Goal: Answer question/provide support: Answer question/provide support

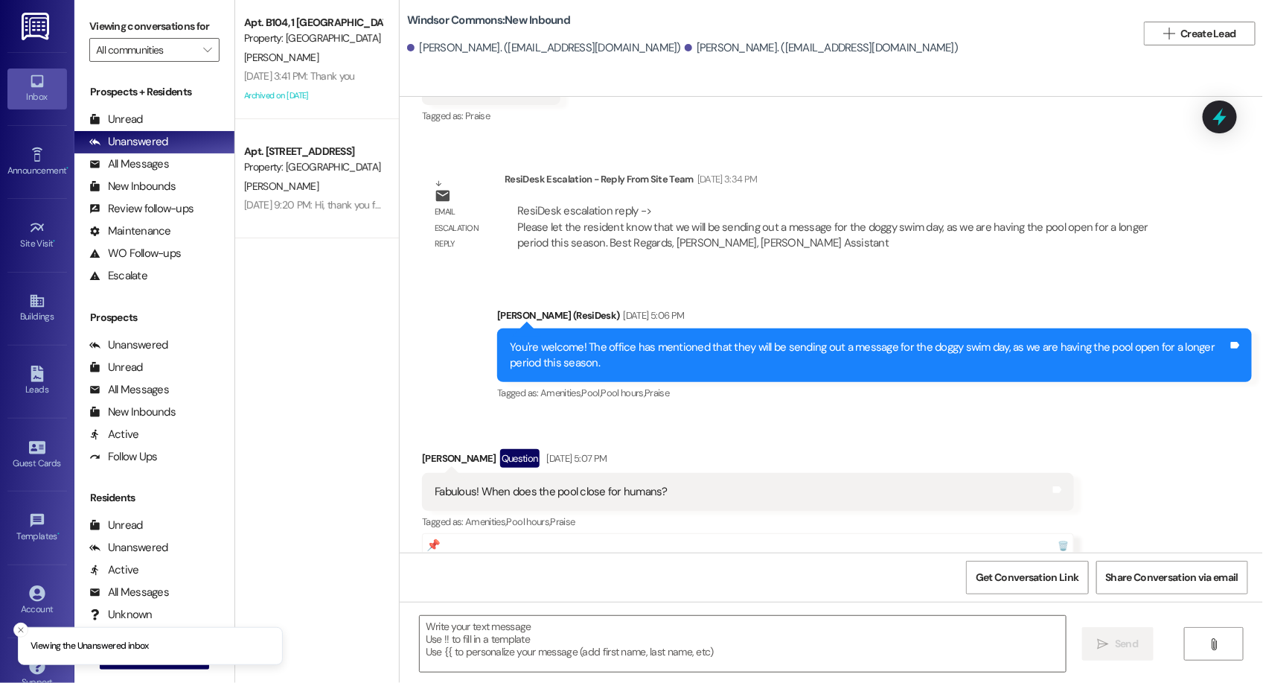
scroll to position [31814, 0]
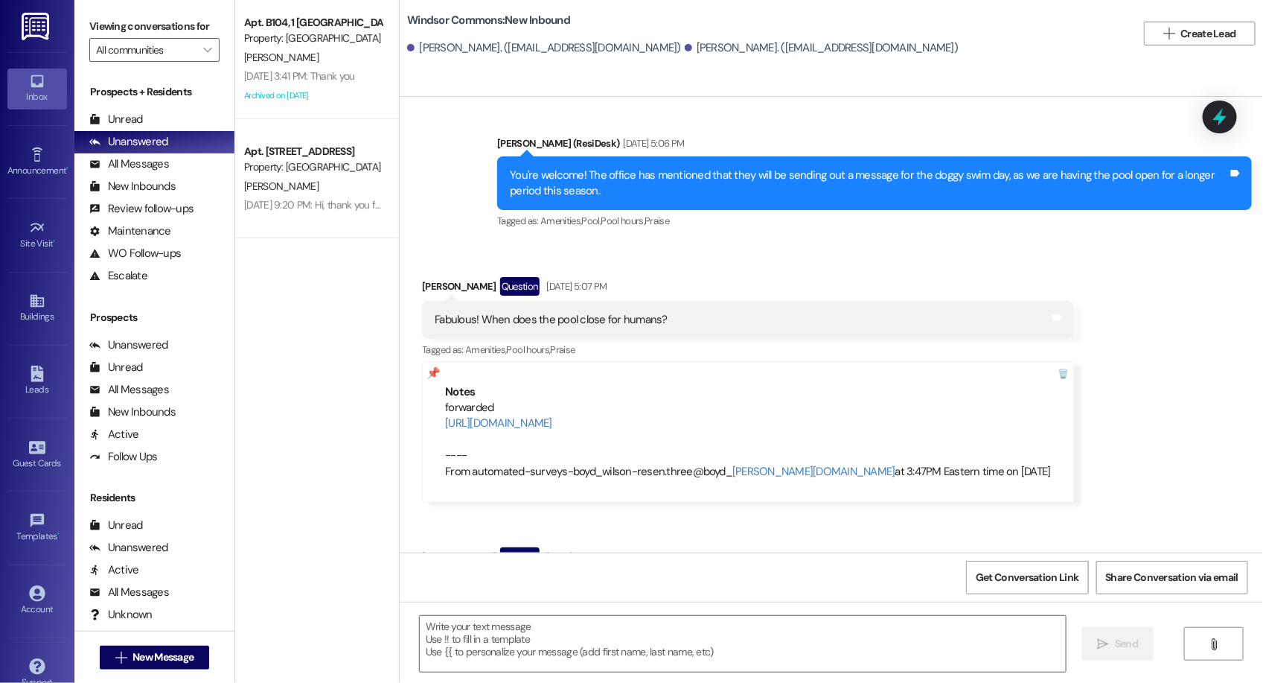
click at [514, 582] on div "Please let me know When does the pool close for humans?" at bounding box center [574, 590] width 279 height 16
drag, startPoint x: 514, startPoint y: 357, endPoint x: 698, endPoint y: 357, distance: 183.9
click at [698, 571] on div "Please let me know When does the pool close for humans? Tags and notes" at bounding box center [580, 590] width 316 height 38
click at [555, 571] on div "Please let me know When does the pool close for humans? Tags and notes" at bounding box center [580, 590] width 316 height 38
drag, startPoint x: 514, startPoint y: 360, endPoint x: 713, endPoint y: 358, distance: 198.1
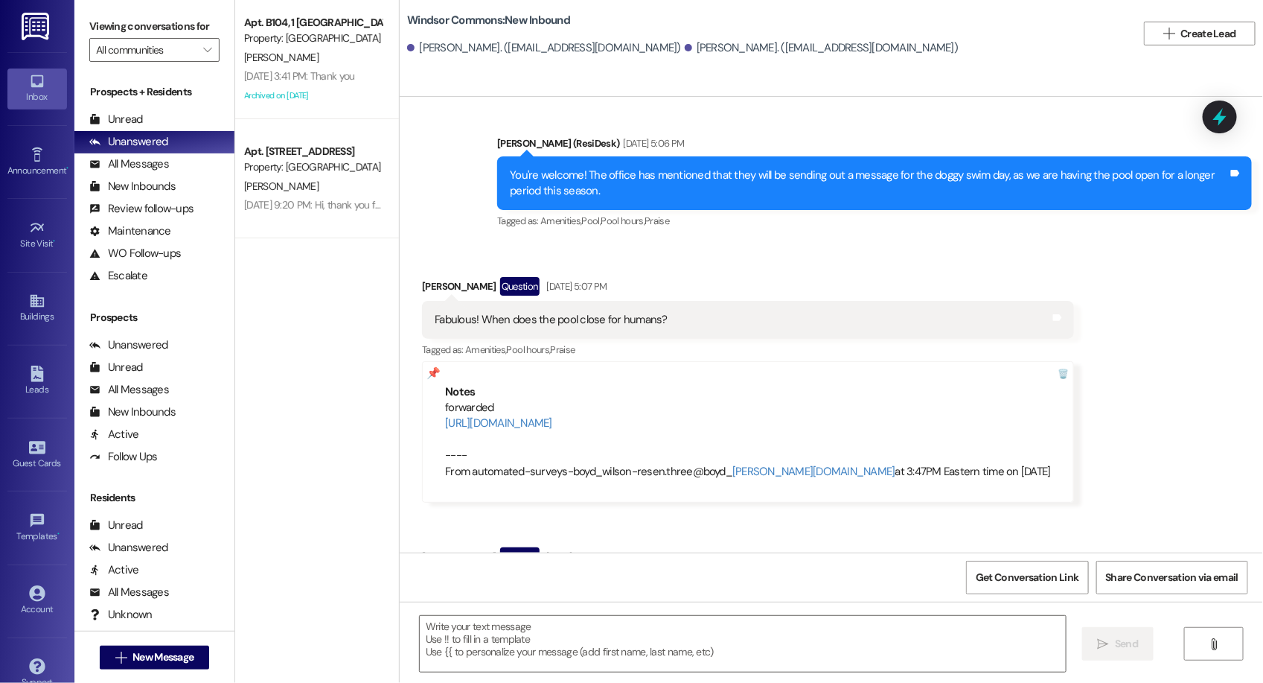
click at [713, 571] on div "Please let me know When does the pool close for humans? Tags and notes" at bounding box center [580, 590] width 316 height 38
copy div "When does the pool close for humans? Tags and notes"
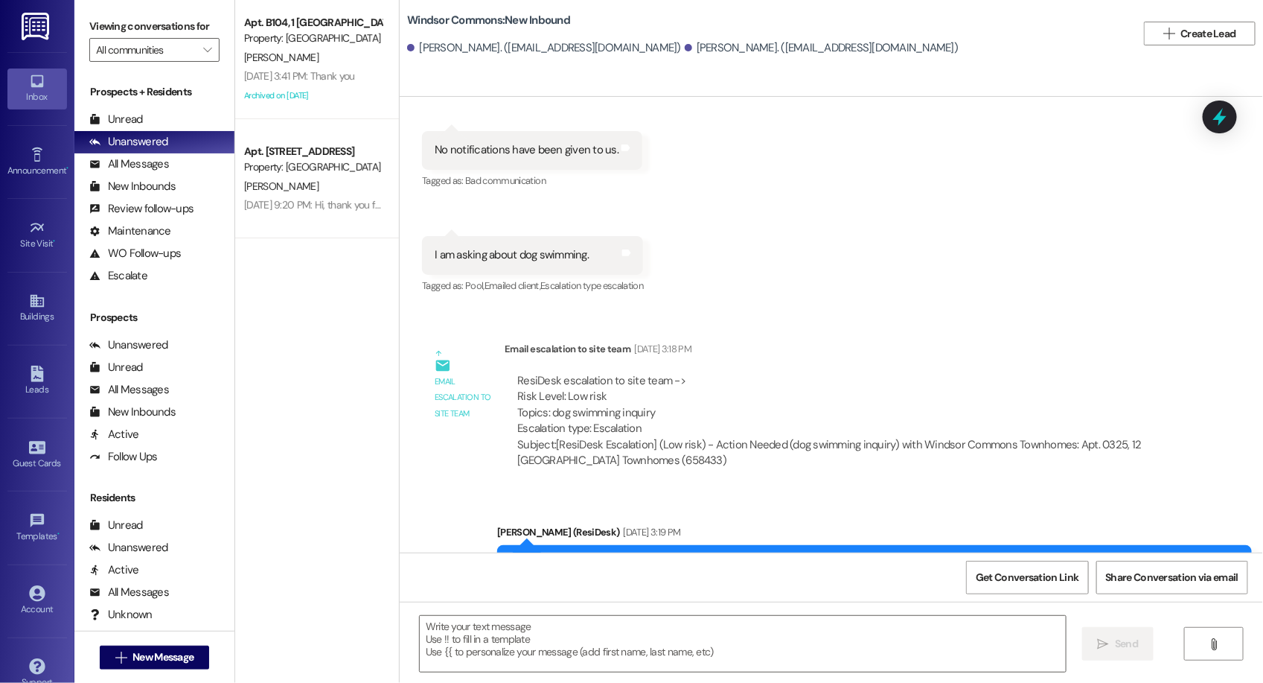
scroll to position [31018, 0]
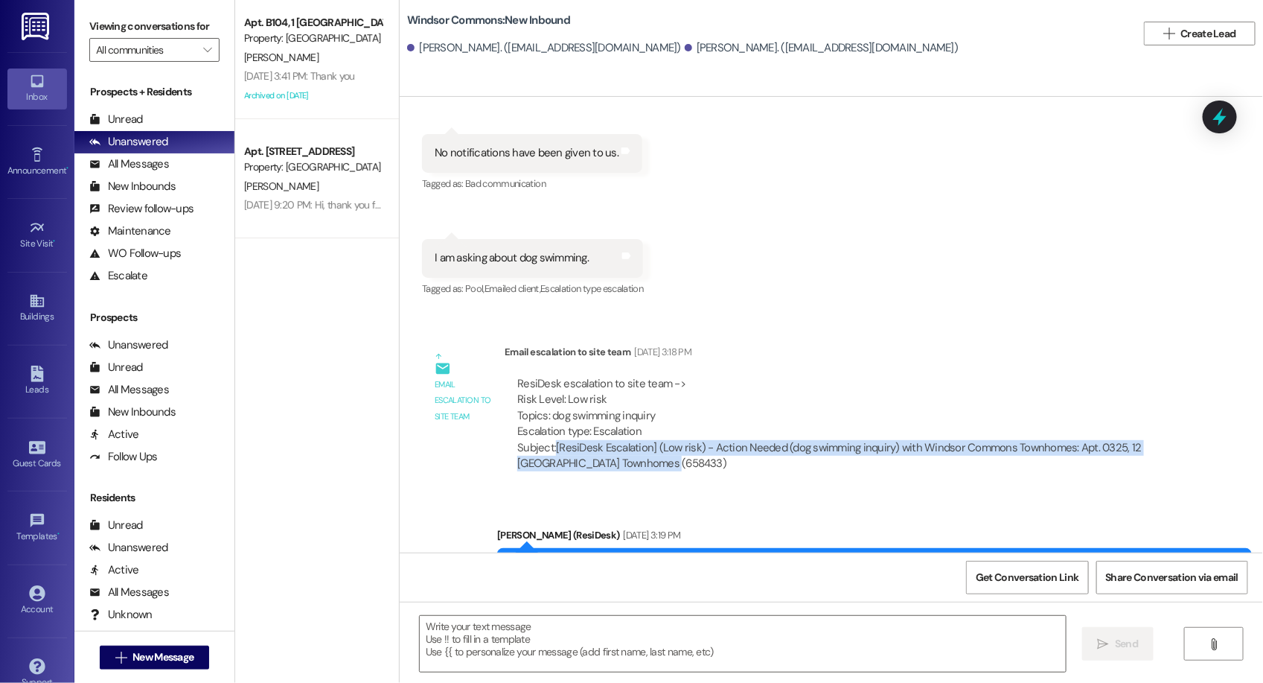
drag, startPoint x: 542, startPoint y: 211, endPoint x: 669, endPoint y: 229, distance: 127.8
click at [669, 440] on div "Subject: [ResiDesk Escalation] (Low risk) - Action Needed (dog swimming inquiry…" at bounding box center [840, 456] width 647 height 32
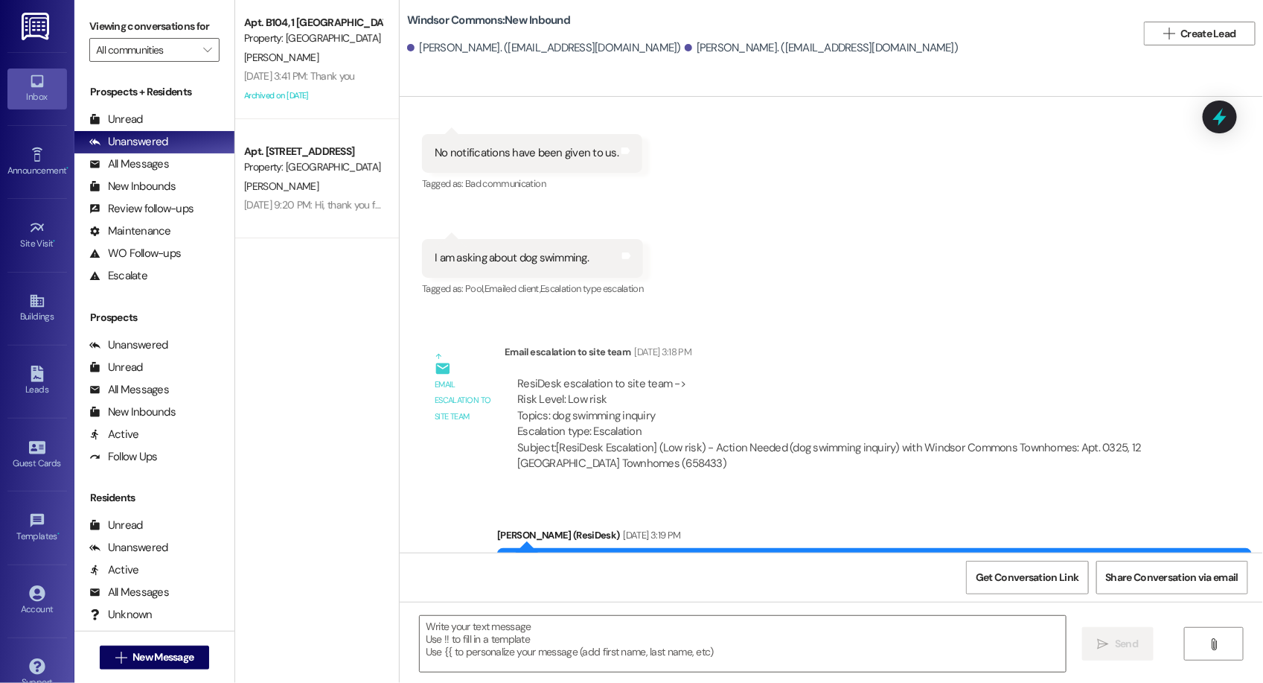
click at [602, 440] on div "Subject: [ResiDesk Escalation] (Low risk) - Action Needed (dog swimming inquiry…" at bounding box center [840, 456] width 647 height 32
drag, startPoint x: 543, startPoint y: 216, endPoint x: 608, endPoint y: 220, distance: 65.7
click at [608, 440] on div "Subject: [ResiDesk Escalation] (Low risk) - Action Needed (dog swimming inquiry…" at bounding box center [840, 456] width 647 height 32
click at [574, 440] on div "Subject: [ResiDesk Escalation] (Low risk) - Action Needed (dog swimming inquiry…" at bounding box center [840, 456] width 647 height 32
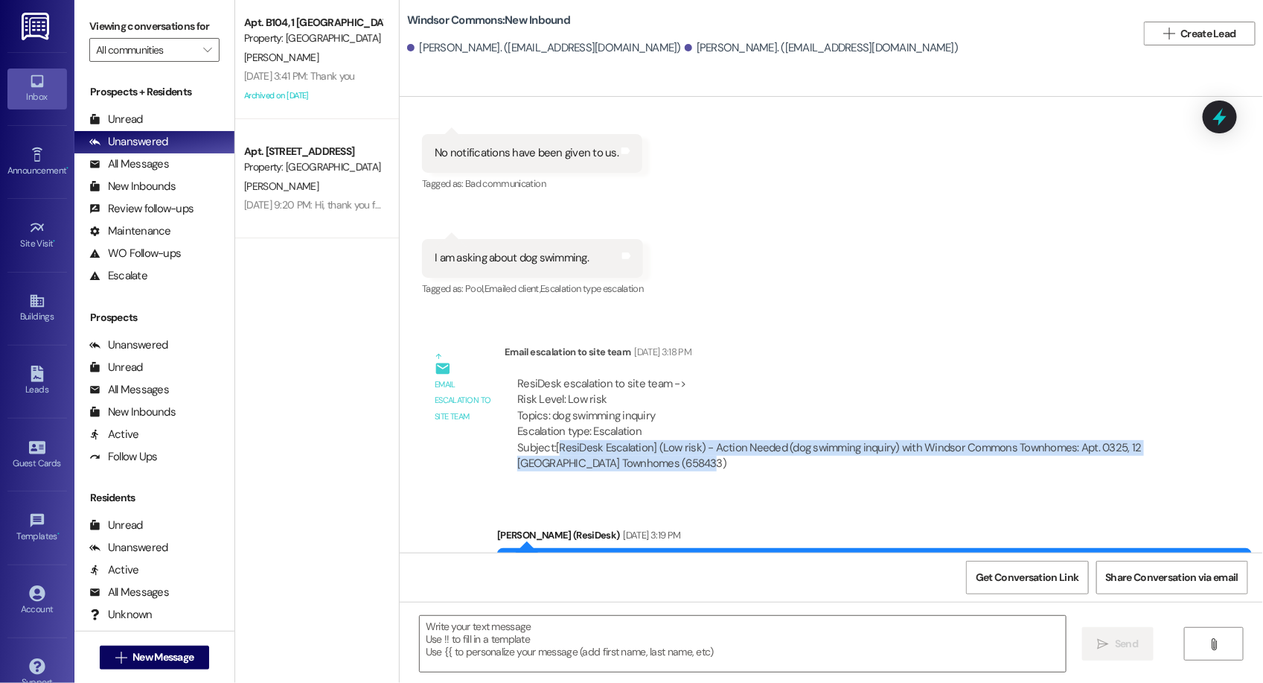
drag, startPoint x: 547, startPoint y: 218, endPoint x: 712, endPoint y: 229, distance: 164.9
click at [712, 440] on div "Subject: [ResiDesk Escalation] (Low risk) - Action Needed (dog swimming inquiry…" at bounding box center [840, 456] width 647 height 32
click at [566, 440] on div "Subject: [ResiDesk Escalation] (Low risk) - Action Needed (dog swimming inquiry…" at bounding box center [840, 456] width 647 height 32
drag, startPoint x: 565, startPoint y: 229, endPoint x: 546, endPoint y: 217, distance: 22.1
click at [546, 440] on div "Subject: [ResiDesk Escalation] (Low risk) - Action Needed (dog swimming inquiry…" at bounding box center [840, 456] width 647 height 32
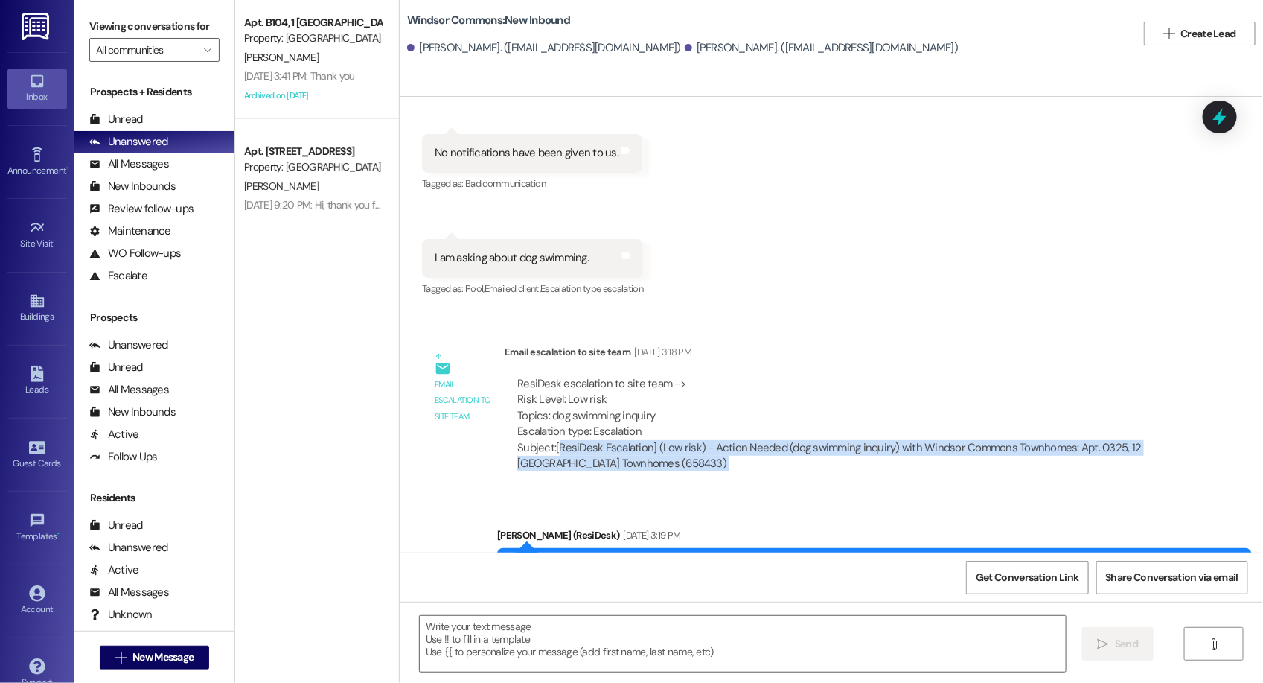
drag, startPoint x: 546, startPoint y: 217, endPoint x: 739, endPoint y: 231, distance: 192.6
click at [739, 440] on div "Subject: [ResiDesk Escalation] (Low risk) - Action Needed (dog swimming inquiry…" at bounding box center [840, 456] width 647 height 32
click at [547, 440] on div "Subject: [ResiDesk Escalation] (Low risk) - Action Needed (dog swimming inquiry…" at bounding box center [840, 456] width 647 height 32
drag, startPoint x: 547, startPoint y: 217, endPoint x: 721, endPoint y: 246, distance: 175.9
click at [721, 365] on div "ResiDesk escalation to site team -> Risk Level: Low risk Topics: dog swimming i…" at bounding box center [841, 424] width 672 height 118
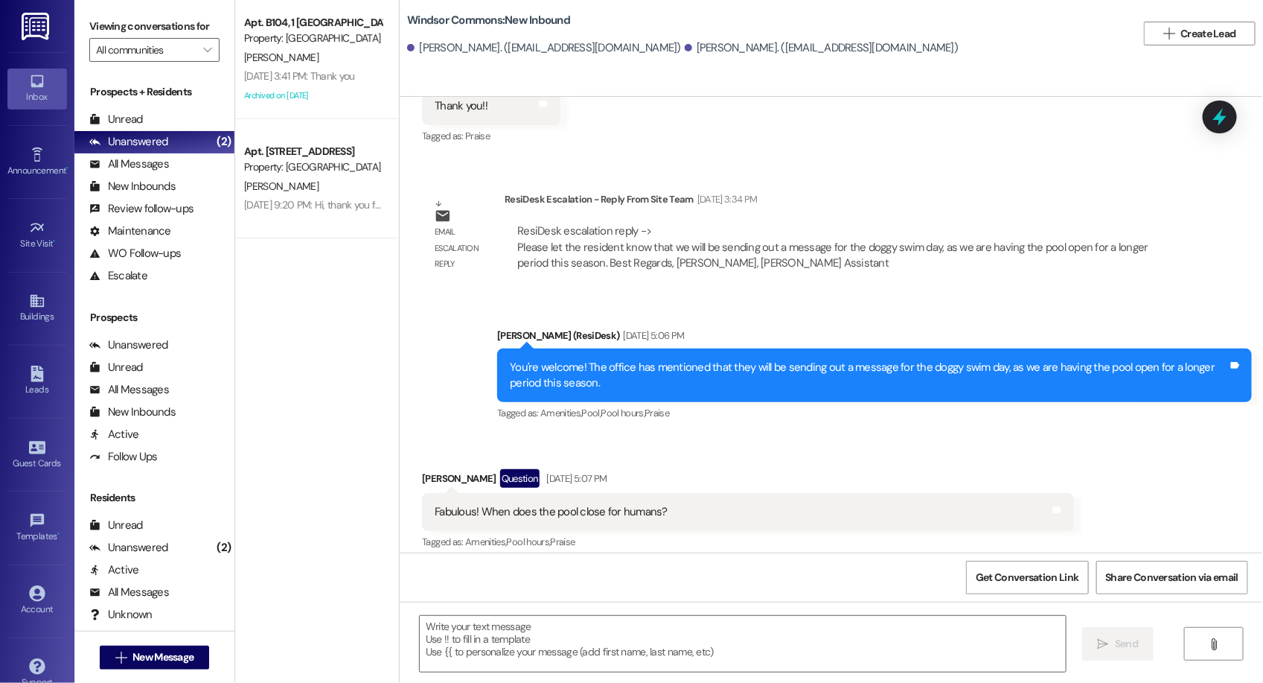
scroll to position [31814, 0]
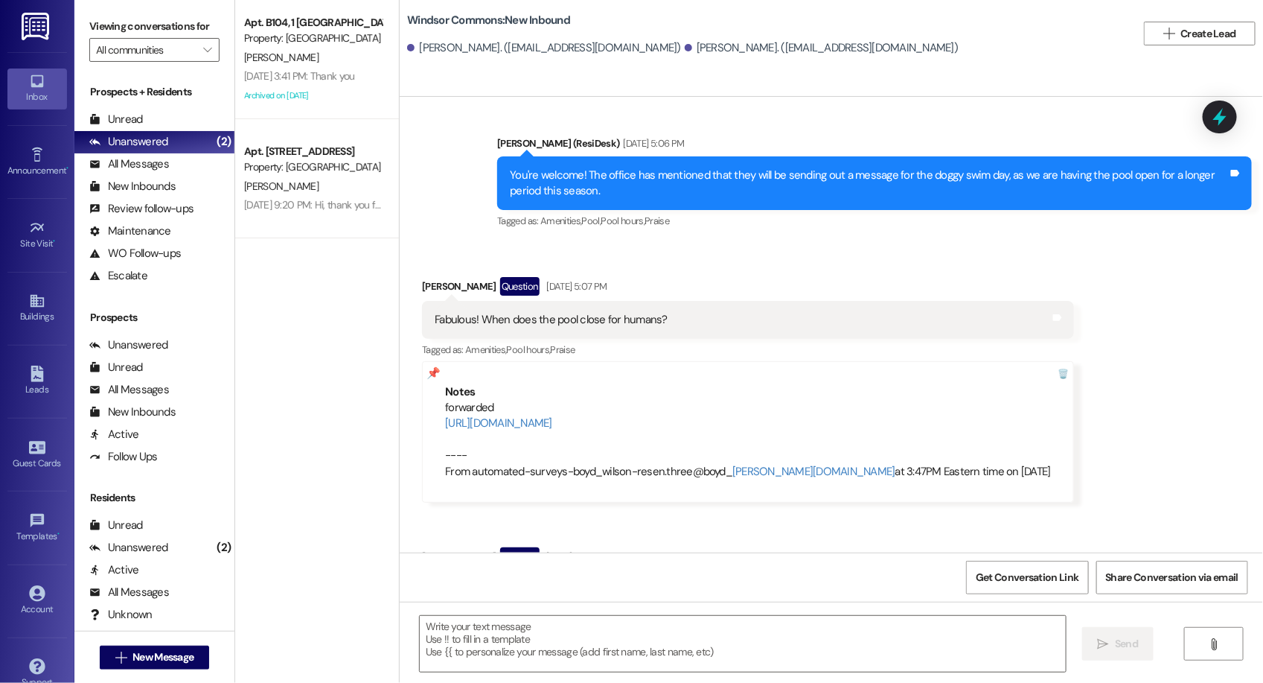
drag, startPoint x: 421, startPoint y: 357, endPoint x: 705, endPoint y: 359, distance: 284.4
click at [705, 571] on div "Please let me know When does the pool close for humans? Tags and notes" at bounding box center [580, 590] width 316 height 38
copy div "Please let me know When does the pool close for humans? Tags and notes"
